Goal: Task Accomplishment & Management: Complete application form

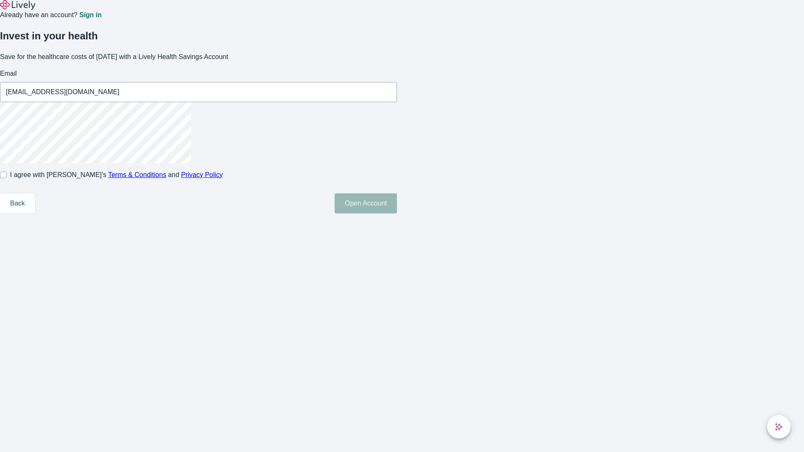
click at [7, 178] on input "I agree with Lively’s Terms & Conditions and Privacy Policy" at bounding box center [3, 175] width 7 height 7
checkbox input "true"
click at [397, 213] on button "Open Account" at bounding box center [365, 203] width 62 height 20
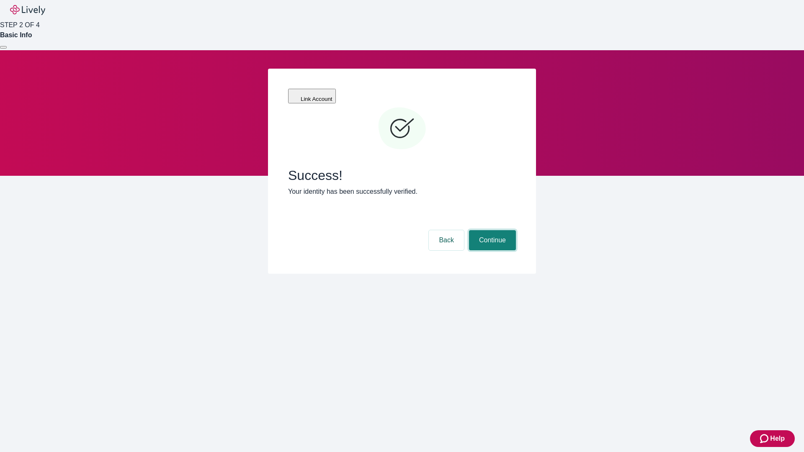
click at [491, 230] on button "Continue" at bounding box center [492, 240] width 47 height 20
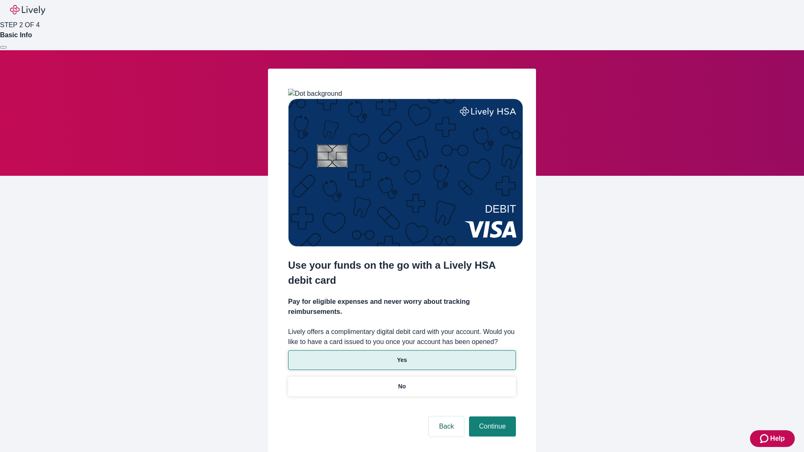
click at [401, 356] on p "Yes" at bounding box center [402, 360] width 10 height 9
click at [491, 416] on button "Continue" at bounding box center [492, 426] width 47 height 20
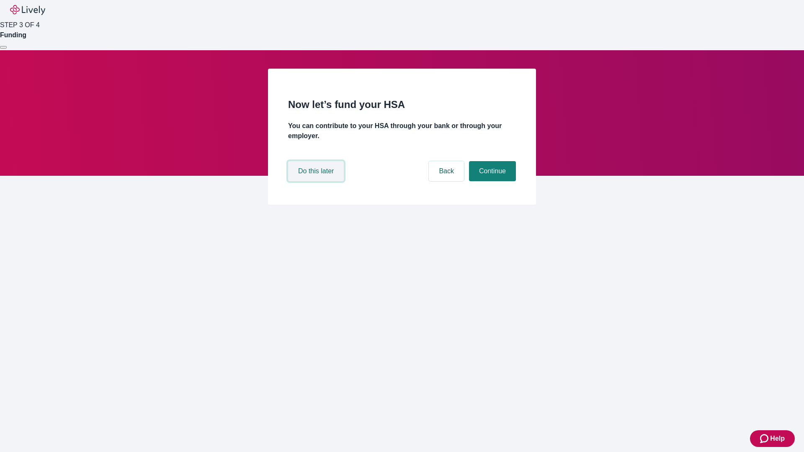
click at [317, 181] on button "Do this later" at bounding box center [316, 171] width 56 height 20
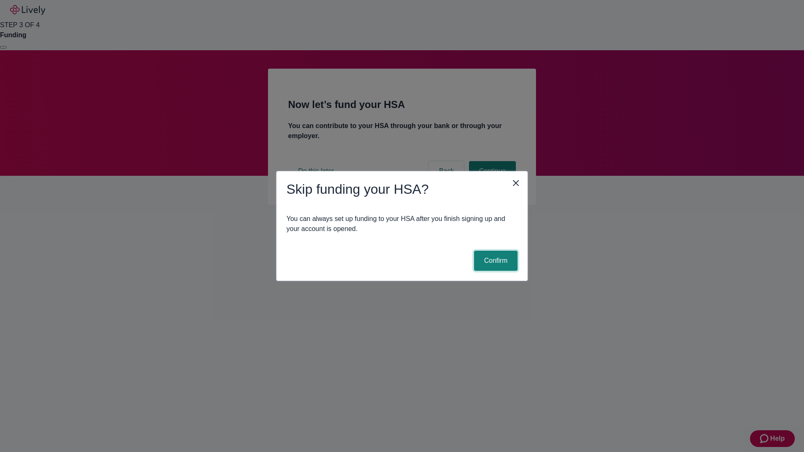
click at [494, 261] on button "Confirm" at bounding box center [496, 261] width 44 height 20
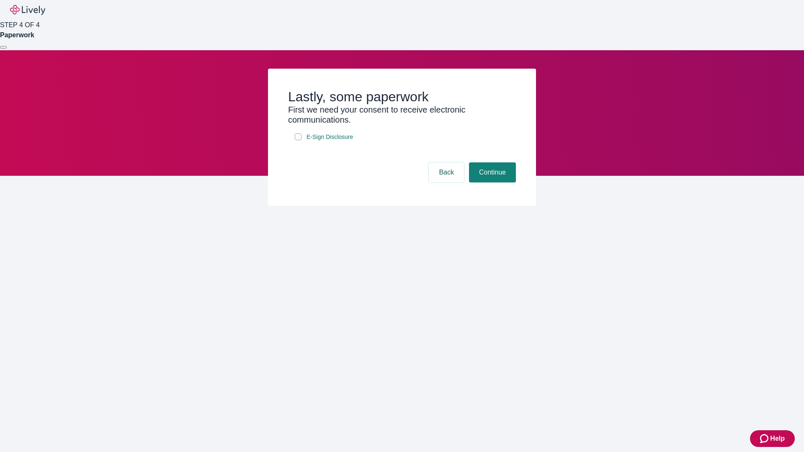
click at [298, 140] on input "E-Sign Disclosure" at bounding box center [298, 137] width 7 height 7
checkbox input "true"
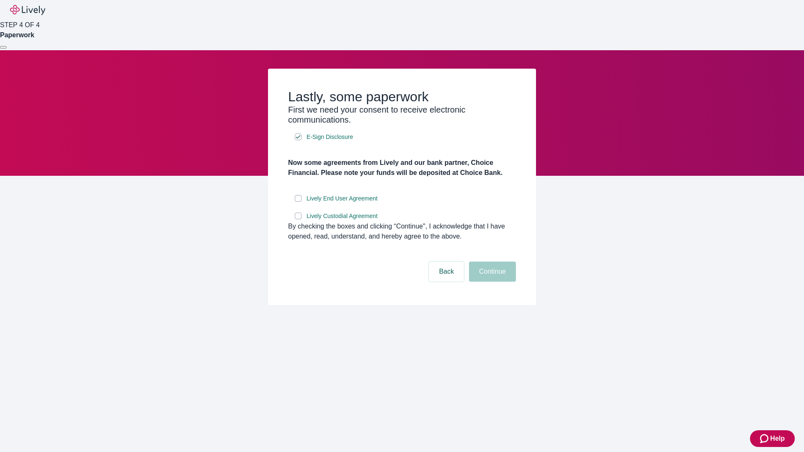
click at [298, 202] on input "Lively End User Agreement" at bounding box center [298, 198] width 7 height 7
checkbox input "true"
click at [298, 219] on input "Lively Custodial Agreement" at bounding box center [298, 216] width 7 height 7
checkbox input "true"
click at [491, 282] on button "Continue" at bounding box center [492, 272] width 47 height 20
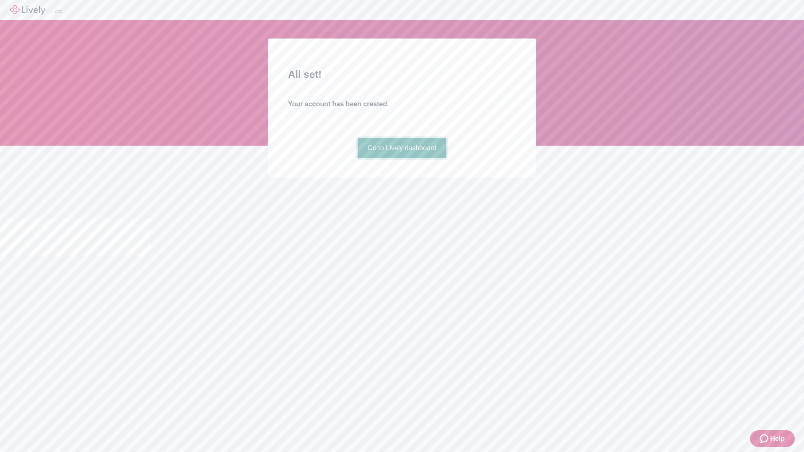
click at [401, 158] on link "Go to Lively dashboard" at bounding box center [401, 148] width 89 height 20
